Goal: Find specific page/section: Find specific page/section

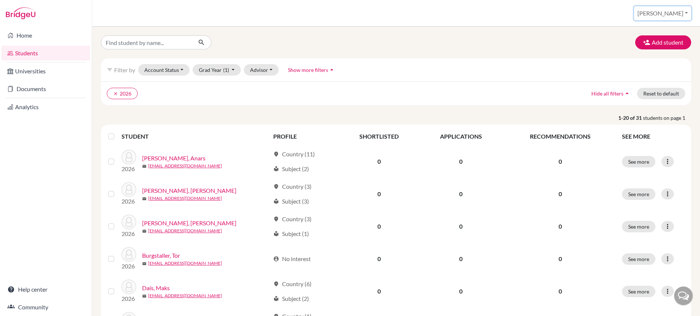
click at [672, 16] on button "[PERSON_NAME]" at bounding box center [662, 13] width 57 height 14
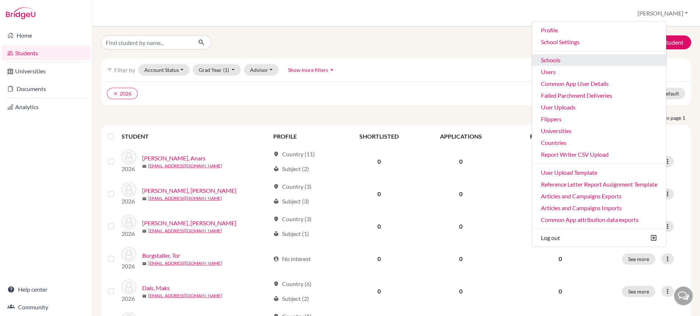
click at [583, 60] on link "Schools" at bounding box center [599, 60] width 134 height 12
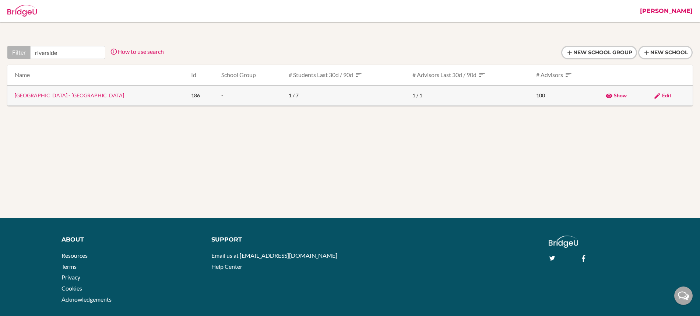
type input "riverside"
click at [27, 95] on link "Riverside School - Prague" at bounding box center [69, 95] width 109 height 6
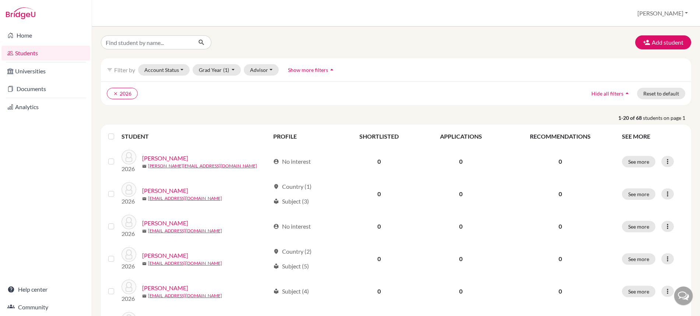
click at [164, 62] on div "filter_list Filter by Account Status Active accounts Archived accounts Register…" at bounding box center [396, 69] width 591 height 23
click at [162, 71] on button "Account Status" at bounding box center [164, 69] width 52 height 11
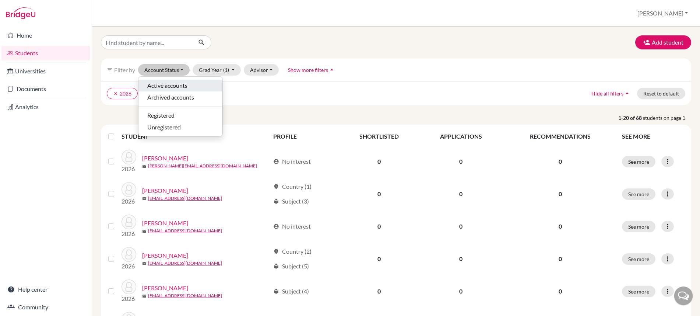
click at [147, 81] on button "Active accounts" at bounding box center [181, 86] width 84 height 12
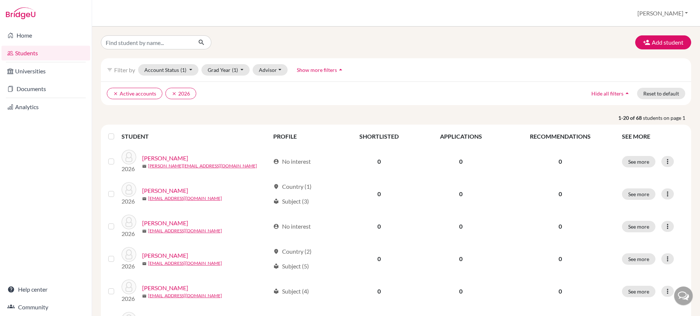
click at [117, 132] on label at bounding box center [117, 132] width 0 height 0
click at [0, 0] on input "checkbox" at bounding box center [0, 0] width 0 height 0
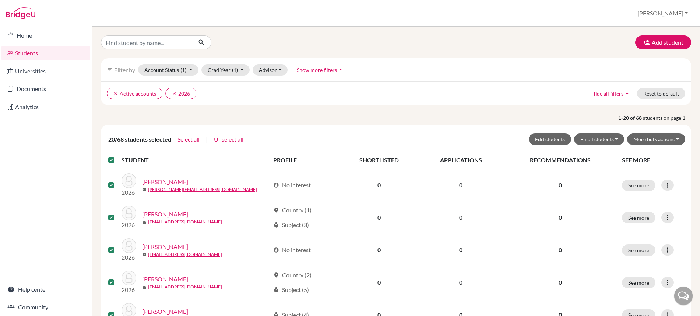
click at [117, 155] on label at bounding box center [117, 155] width 0 height 0
click at [0, 0] on input "checkbox" at bounding box center [0, 0] width 0 height 0
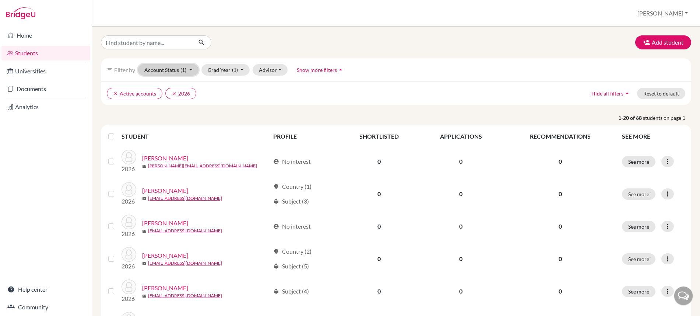
click at [176, 69] on button "Account Status (1)" at bounding box center [168, 69] width 60 height 11
click at [162, 114] on span "Registered" at bounding box center [160, 115] width 27 height 9
click at [117, 132] on label at bounding box center [117, 132] width 0 height 0
click at [0, 0] on input "checkbox" at bounding box center [0, 0] width 0 height 0
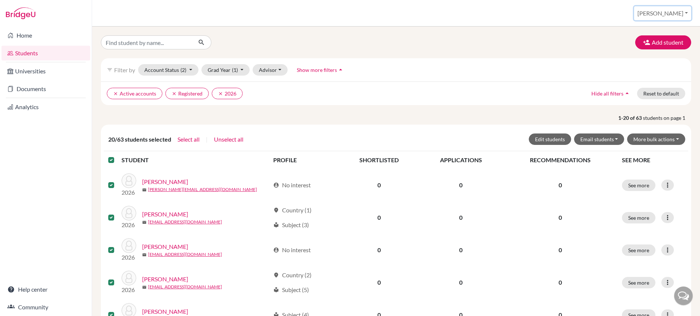
click at [676, 14] on button "[PERSON_NAME]" at bounding box center [662, 13] width 57 height 14
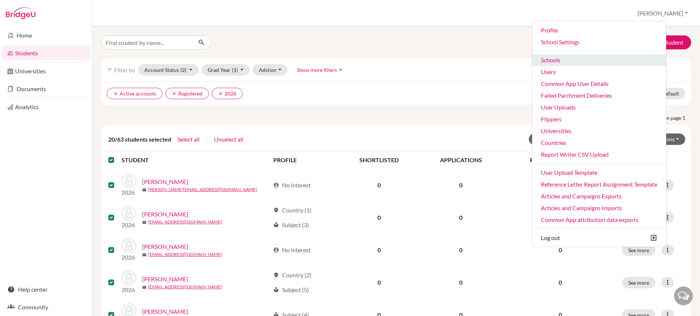
click at [583, 56] on link "Schools" at bounding box center [599, 60] width 134 height 12
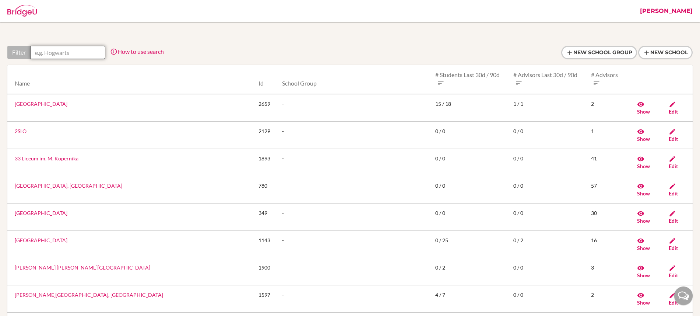
click at [85, 51] on input "text" at bounding box center [67, 52] width 75 height 13
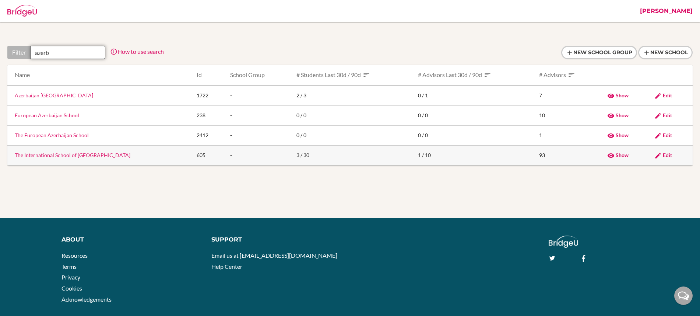
type input "azerb"
click at [67, 155] on link "The International School of Azerbaijan" at bounding box center [73, 155] width 116 height 6
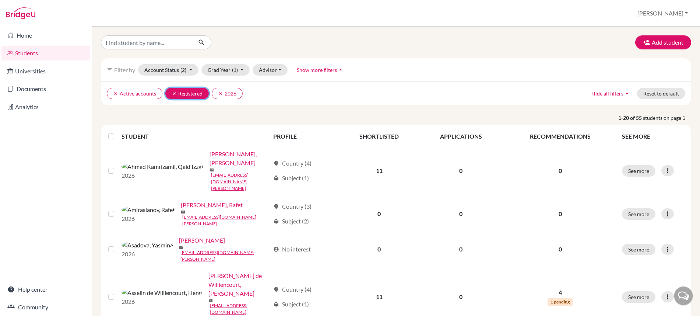
click at [173, 94] on icon "clear" at bounding box center [174, 93] width 5 height 5
click at [117, 132] on label at bounding box center [117, 132] width 0 height 0
click at [0, 0] on input "checkbox" at bounding box center [0, 0] width 0 height 0
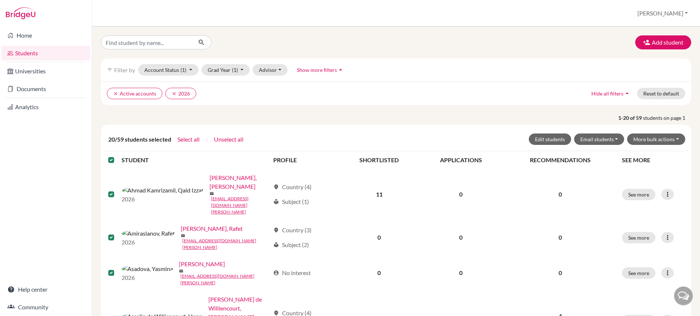
click at [111, 137] on span "20/59 students selected" at bounding box center [139, 139] width 63 height 9
click at [164, 65] on button "Account Status (1)" at bounding box center [168, 69] width 60 height 11
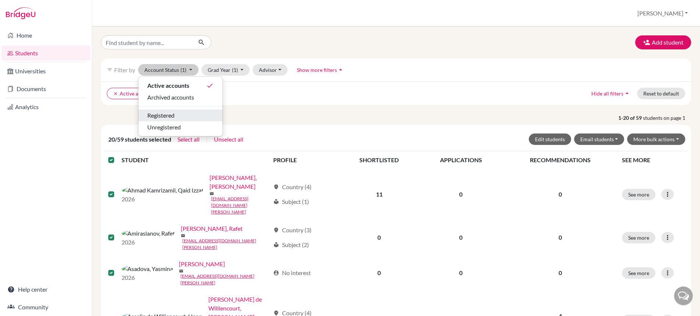
click at [155, 116] on span "Registered" at bounding box center [160, 115] width 27 height 9
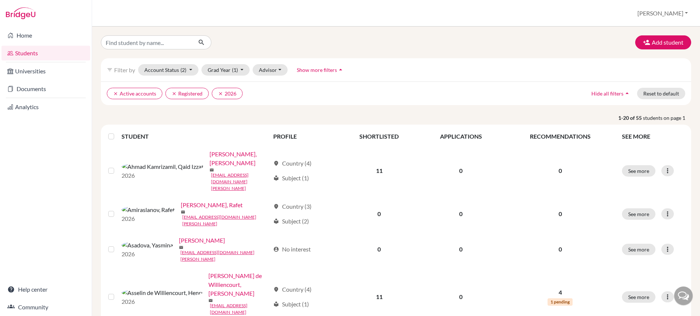
click at [117, 132] on label at bounding box center [117, 132] width 0 height 0
click at [0, 0] on input "checkbox" at bounding box center [0, 0] width 0 height 0
